Goal: Information Seeking & Learning: Understand process/instructions

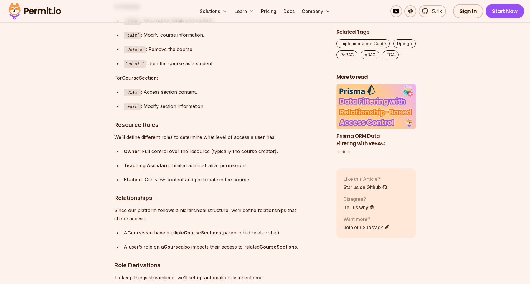
scroll to position [1465, 0]
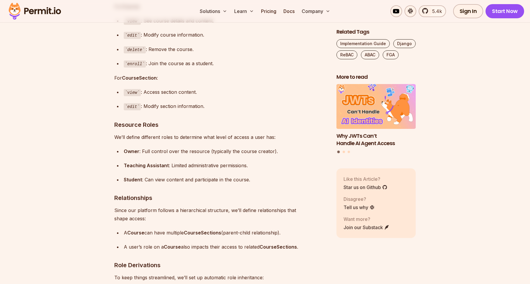
click at [149, 155] on div "Owner : Full control over the resource (typically the course creator)." at bounding box center [225, 151] width 203 height 8
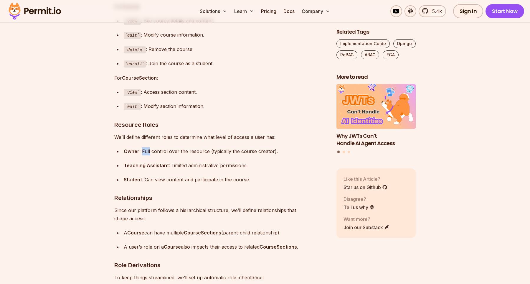
click at [149, 155] on div "Owner : Full control over the resource (typically the course creator)." at bounding box center [225, 151] width 203 height 8
click at [197, 155] on div "Owner : Full control over the resource (typically the course creator)." at bounding box center [225, 151] width 203 height 8
click at [196, 155] on div "Owner : Full control over the resource (typically the course creator)." at bounding box center [225, 151] width 203 height 8
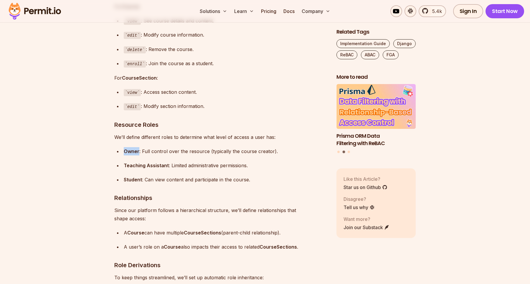
click at [196, 155] on div "Owner : Full control over the resource (typically the course creator)." at bounding box center [225, 151] width 203 height 8
click at [227, 155] on div "Owner : Full control over the resource (typically the course creator)." at bounding box center [225, 151] width 203 height 8
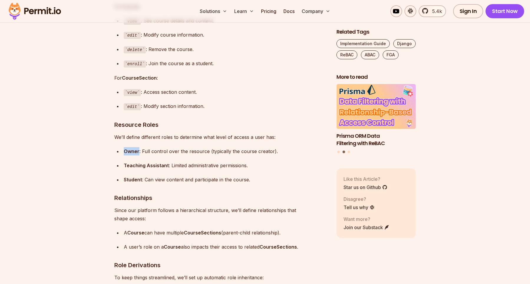
click at [227, 155] on div "Owner : Full control over the resource (typically the course creator)." at bounding box center [225, 151] width 203 height 8
drag, startPoint x: 125, startPoint y: 178, endPoint x: 161, endPoint y: 175, distance: 35.5
click at [157, 168] on strong "Teaching Assistant" at bounding box center [146, 165] width 45 height 6
click at [161, 170] on div "Teaching Assistant : Limited administrative permissions." at bounding box center [225, 165] width 203 height 8
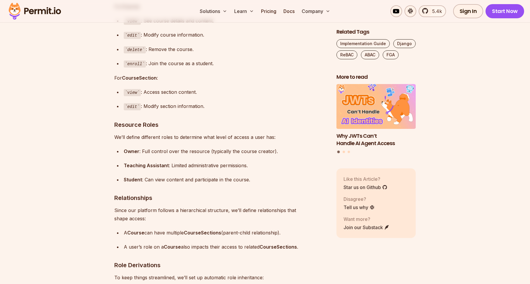
click at [162, 155] on div "Owner : Full control over the resource (typically the course creator)." at bounding box center [225, 151] width 203 height 8
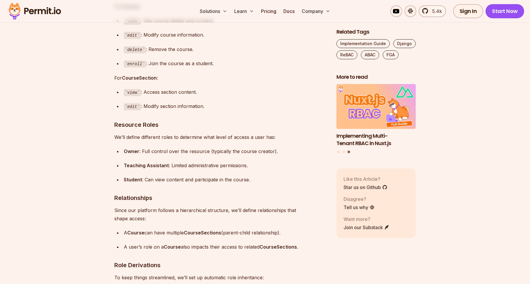
click at [151, 155] on div "Owner : Full control over the resource (typically the course creator)." at bounding box center [225, 151] width 203 height 8
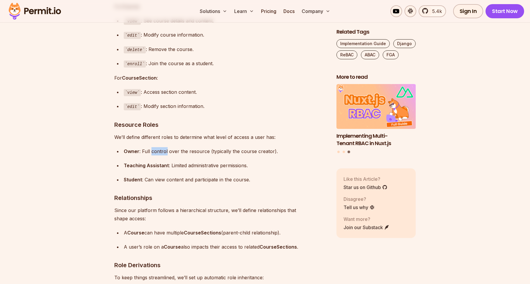
click at [151, 155] on div "Owner : Full control over the resource (typically the course creator)." at bounding box center [225, 151] width 203 height 8
click at [142, 168] on strong "Teaching Assistant" at bounding box center [146, 165] width 45 height 6
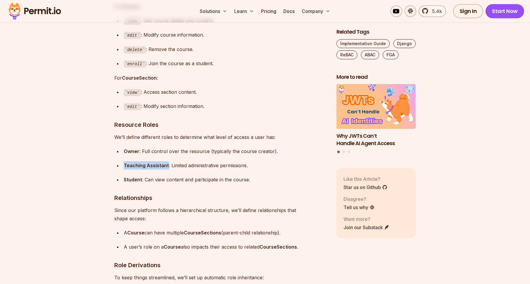
click at [142, 168] on strong "Teaching Assistant" at bounding box center [146, 165] width 45 height 6
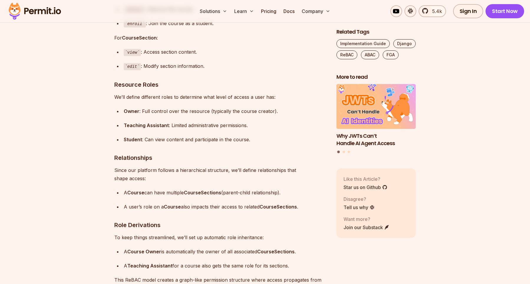
scroll to position [1505, 0]
click at [124, 182] on p "Since our platform follows a hierarchical structure, we’ll define relationships…" at bounding box center [220, 173] width 213 height 17
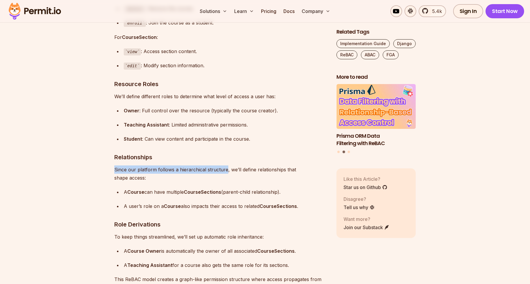
drag, startPoint x: 114, startPoint y: 182, endPoint x: 224, endPoint y: 186, distance: 110.6
click at [228, 182] on p "Since our platform follows a hierarchical structure, we’ll define relationships…" at bounding box center [220, 173] width 213 height 17
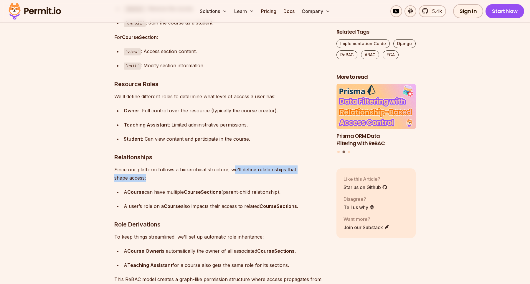
drag, startPoint x: 230, startPoint y: 182, endPoint x: 283, endPoint y: 187, distance: 53.0
click at [222, 180] on p "Since our platform follows a hierarchical structure, we’ll define relationships…" at bounding box center [220, 173] width 213 height 17
drag, startPoint x: 229, startPoint y: 185, endPoint x: 325, endPoint y: 184, distance: 95.8
click at [325, 182] on p "Since our platform follows a hierarchical structure, we’ll define relationships…" at bounding box center [220, 173] width 213 height 17
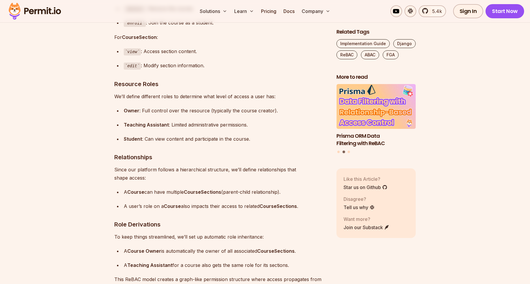
click at [123, 193] on li "A Course can have multiple CourseSections (parent-child relationship)." at bounding box center [224, 192] width 205 height 8
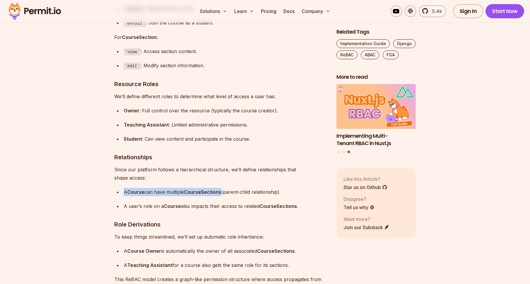
drag, startPoint x: 125, startPoint y: 196, endPoint x: 222, endPoint y: 200, distance: 97.1
click at [222, 196] on div "A Course can have multiple CourseSections (parent-child relationship)." at bounding box center [225, 192] width 203 height 8
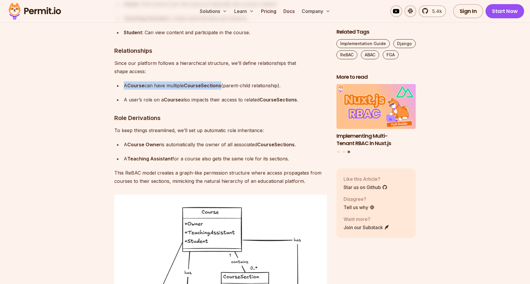
scroll to position [1627, 0]
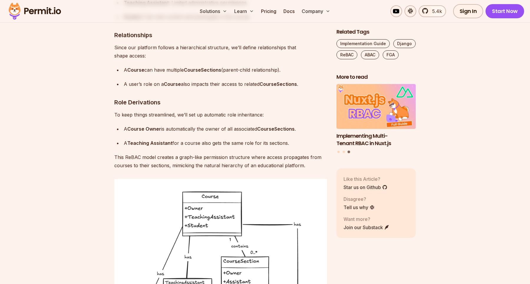
click at [142, 116] on p "To keep things streamlined, we’ll set up automatic role inheritance:" at bounding box center [220, 115] width 213 height 8
click at [132, 132] on strong "Course Owner" at bounding box center [144, 129] width 34 height 6
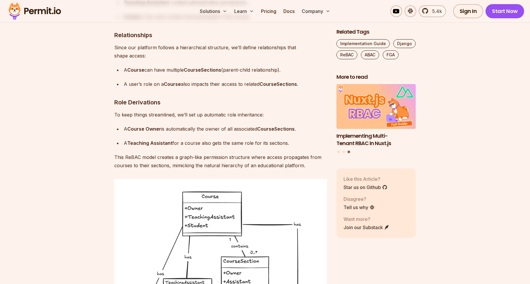
click at [132, 132] on strong "Course Owner" at bounding box center [144, 129] width 34 height 6
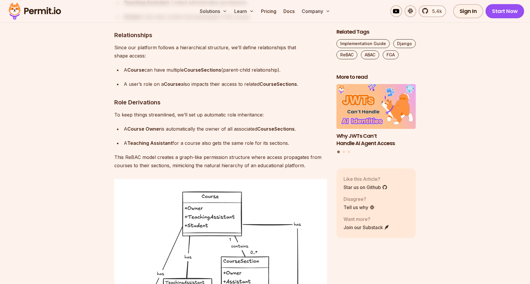
click at [136, 162] on p "This ReBAC model creates a graph-like permission structure where access propaga…" at bounding box center [220, 161] width 213 height 17
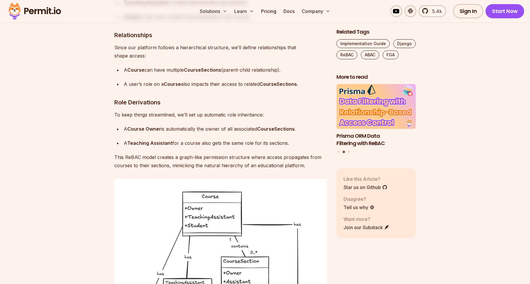
click at [136, 162] on p "This ReBAC model creates a graph-like permission structure where access propaga…" at bounding box center [220, 161] width 213 height 17
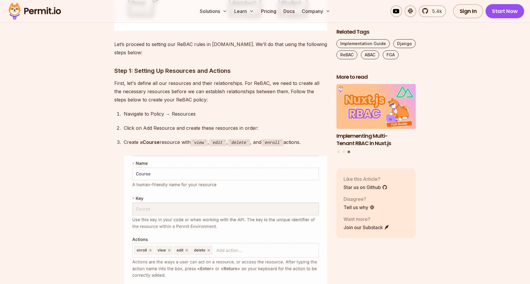
scroll to position [1953, 0]
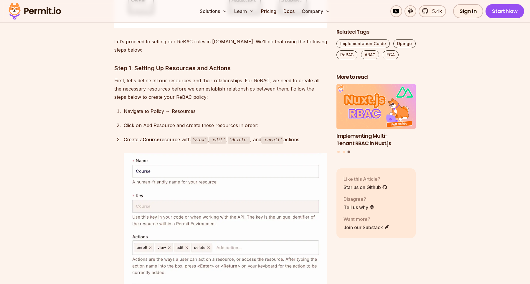
click at [128, 50] on p "Let’s proceed to setting our ReBAC rules in [DOMAIN_NAME]. We’ll do that using …" at bounding box center [220, 45] width 213 height 17
click at [126, 70] on h3 "Step 1: Setting Up Resources and Actions" at bounding box center [220, 67] width 213 height 9
click at [125, 73] on h3 "Step 1: Setting Up Resources and Actions" at bounding box center [220, 67] width 213 height 9
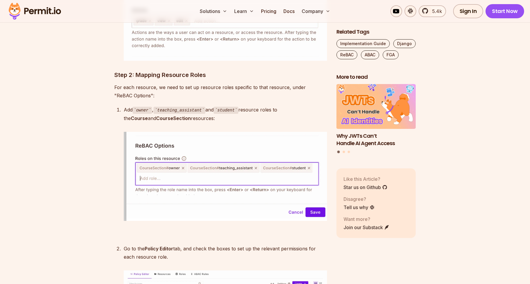
scroll to position [2319, 0]
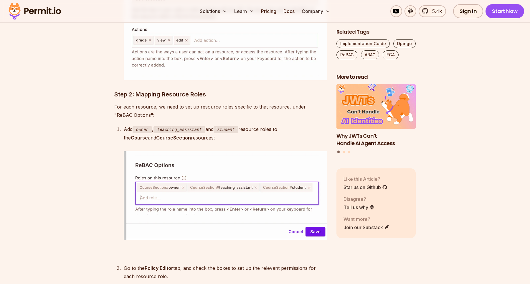
click at [125, 113] on p "For each resource, we need to set up resource roles specific to that resource, …" at bounding box center [220, 111] width 213 height 17
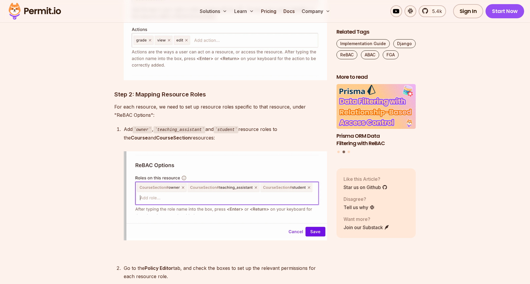
click at [237, 111] on p "For each resource, we need to set up resource roles specific to that resource, …" at bounding box center [220, 111] width 213 height 17
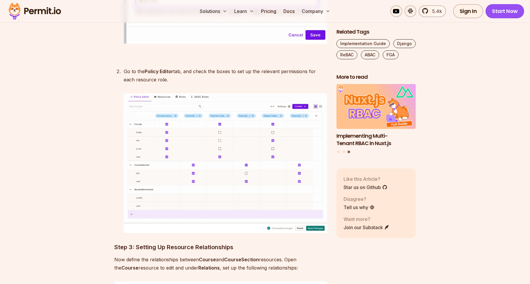
scroll to position [2522, 0]
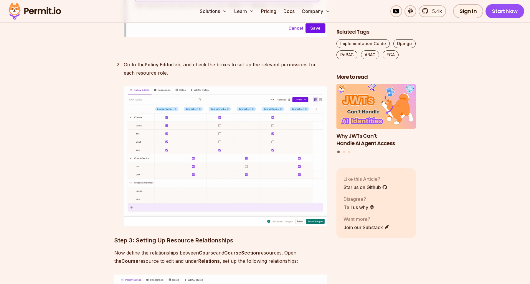
click at [198, 74] on div "Go to the Policy Editor tab, and check the boxes to set up the relevant permiss…" at bounding box center [225, 68] width 203 height 17
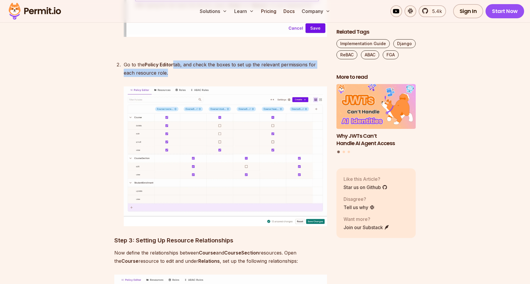
click at [198, 74] on div "Go to the Policy Editor tab, and check the boxes to set up the relevant permiss…" at bounding box center [225, 68] width 203 height 17
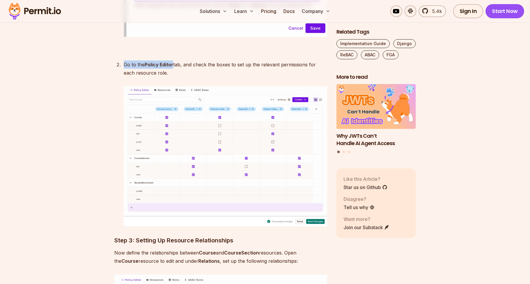
click at [198, 74] on div "Go to the Policy Editor tab, and check the boxes to set up the relevant permiss…" at bounding box center [225, 68] width 203 height 17
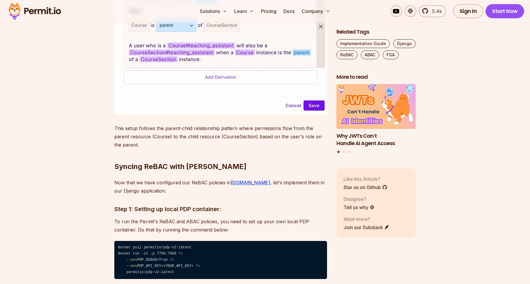
scroll to position [3377, 0]
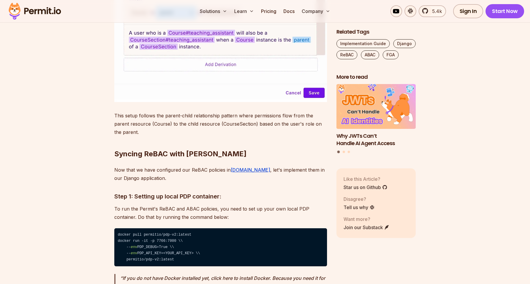
click at [142, 170] on p "Now that we have configured our ReBAC policies in [DOMAIN_NAME] , let's impleme…" at bounding box center [220, 174] width 213 height 17
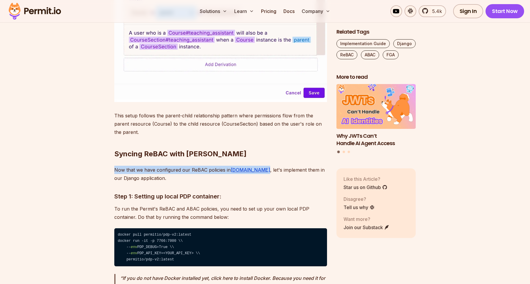
click at [142, 170] on p "Now that we have configured our ReBAC policies in [DOMAIN_NAME] , let's impleme…" at bounding box center [220, 174] width 213 height 17
click at [144, 169] on p "Now that we have configured our ReBAC policies in [DOMAIN_NAME] , let's impleme…" at bounding box center [220, 174] width 213 height 17
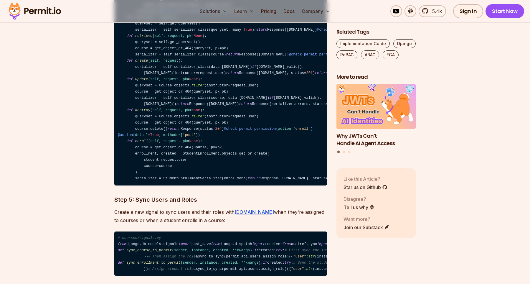
scroll to position [4150, 0]
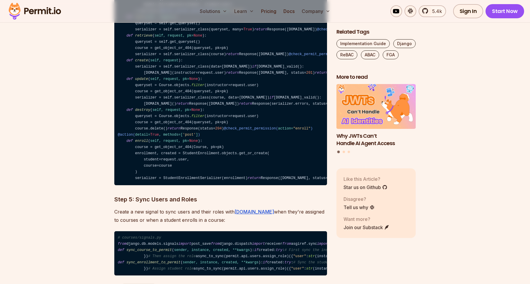
drag, startPoint x: 206, startPoint y: 127, endPoint x: 111, endPoint y: 138, distance: 96.4
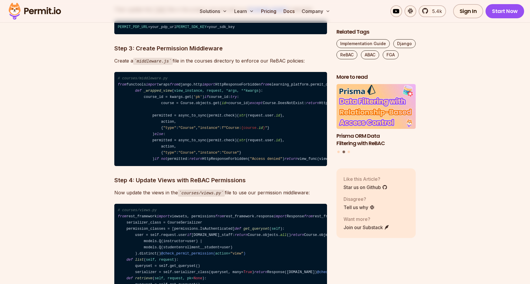
scroll to position [3906, 0]
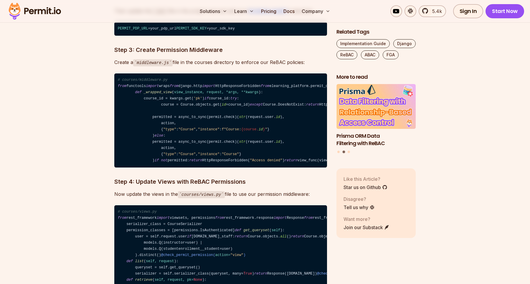
click at [135, 115] on code "# courses/middleware.py from functools import wraps from django.http import Htt…" at bounding box center [220, 120] width 213 height 94
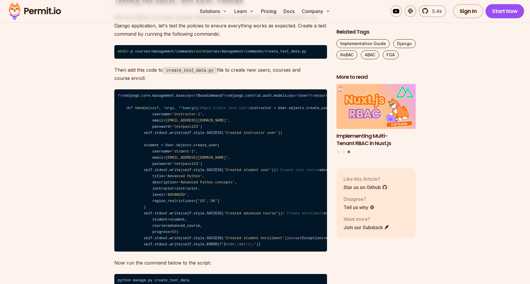
scroll to position [6428, 0]
